Goal: Find specific page/section: Find specific page/section

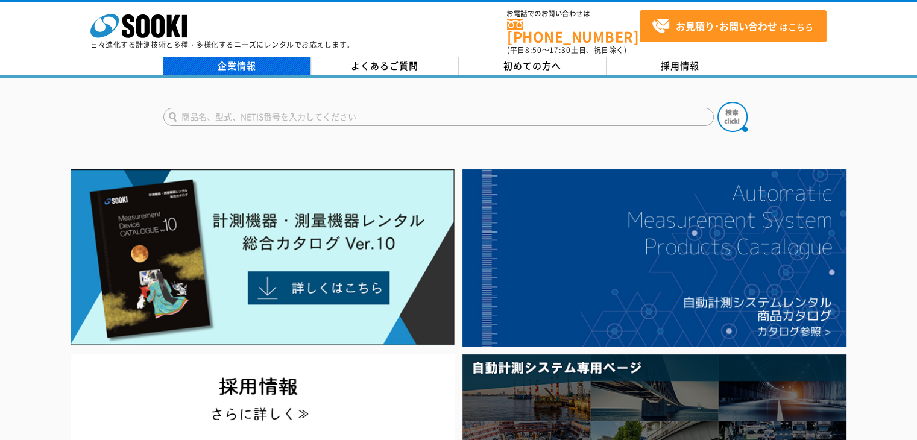
click at [245, 57] on link "企業情報" at bounding box center [237, 66] width 148 height 18
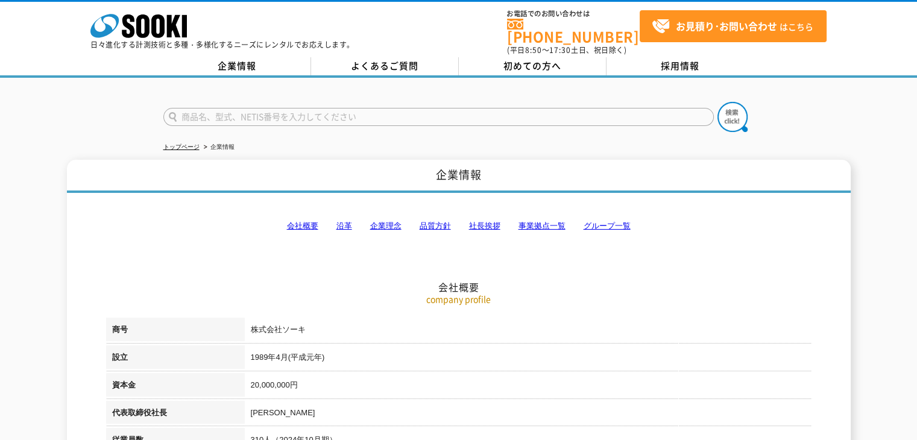
click at [543, 221] on link "事業拠点一覧" at bounding box center [541, 225] width 47 height 9
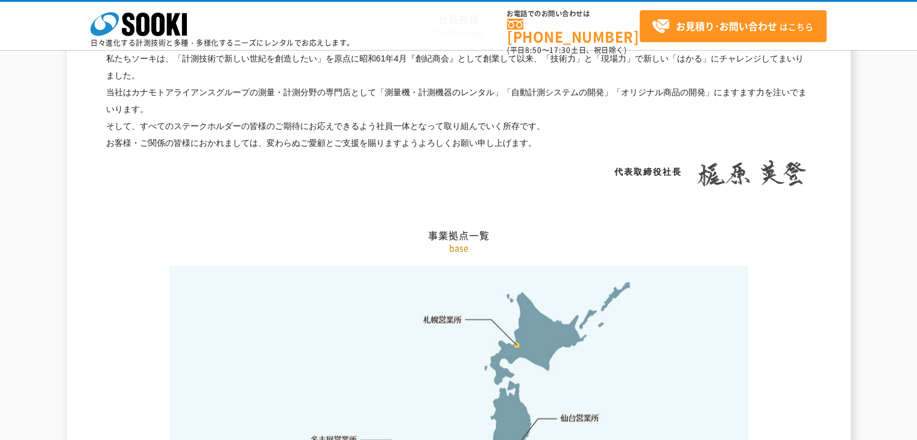
scroll to position [2419, 0]
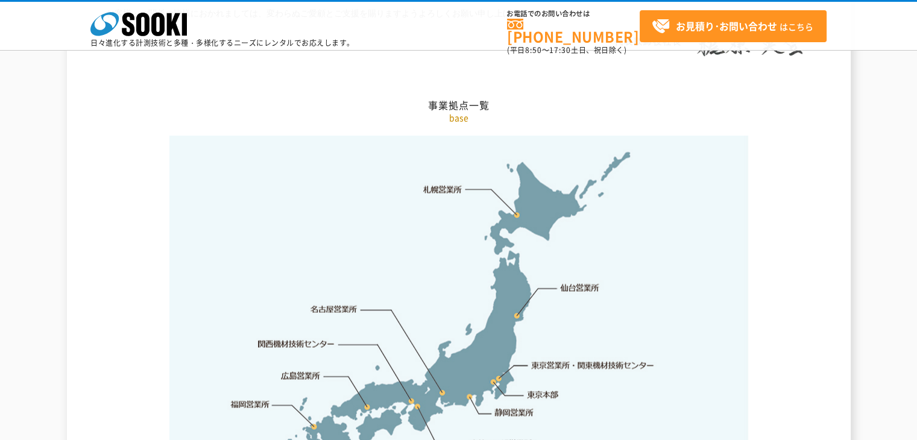
click at [281, 338] on link "関西機材技術センター" at bounding box center [296, 344] width 77 height 12
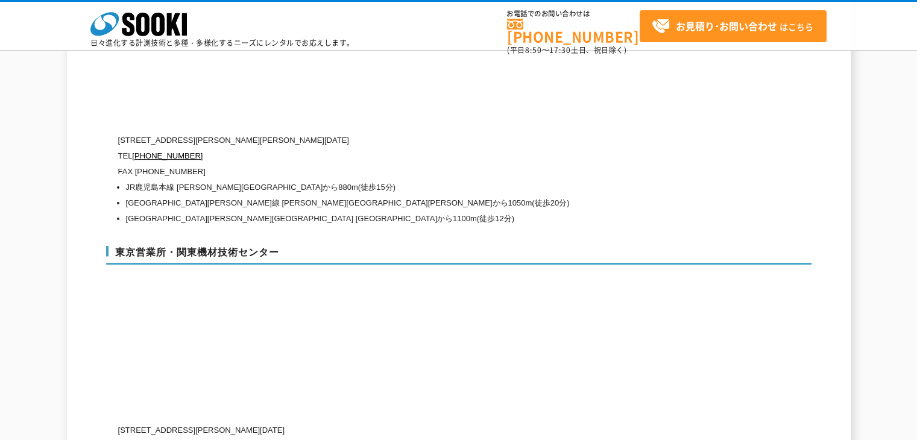
scroll to position [5441, 0]
